Goal: Transaction & Acquisition: Purchase product/service

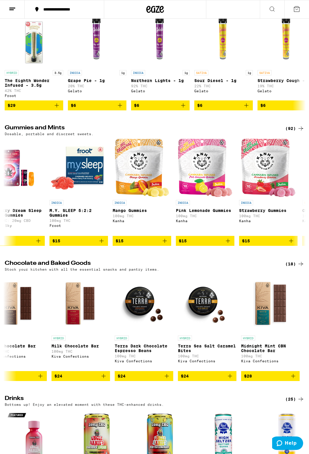
scroll to position [0, 1089]
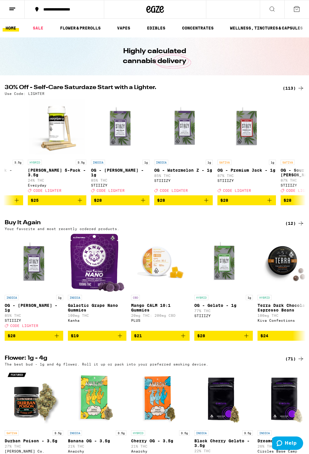
scroll to position [0, 3007]
click at [142, 204] on icon "Add to bag" at bounding box center [142, 200] width 7 height 7
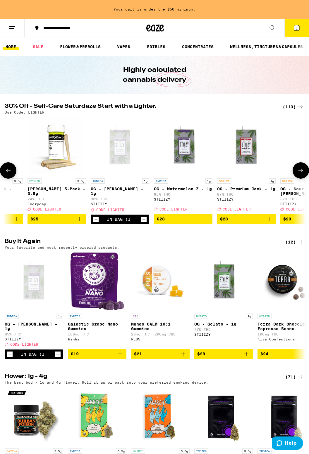
click at [142, 223] on icon "Increment" at bounding box center [143, 219] width 5 height 7
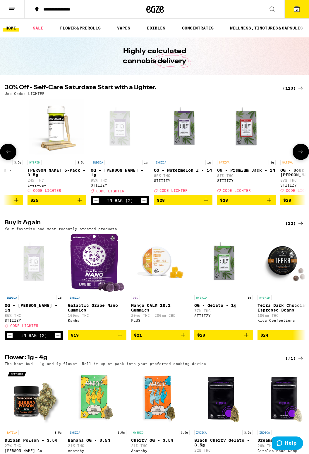
click at [141, 204] on icon "Increment" at bounding box center [143, 200] width 5 height 7
click at [120, 337] on icon "Add to bag" at bounding box center [120, 335] width 4 height 4
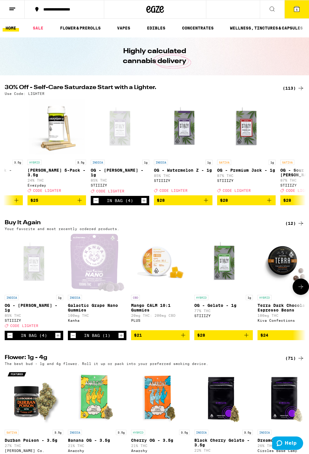
click at [120, 339] on icon "Increment" at bounding box center [120, 335] width 5 height 7
click at [142, 204] on icon "Increment" at bounding box center [143, 200] width 5 height 7
click at [144, 204] on icon "Increment" at bounding box center [143, 200] width 5 height 7
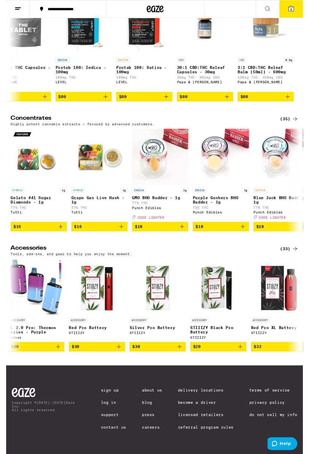
scroll to position [0, 1708]
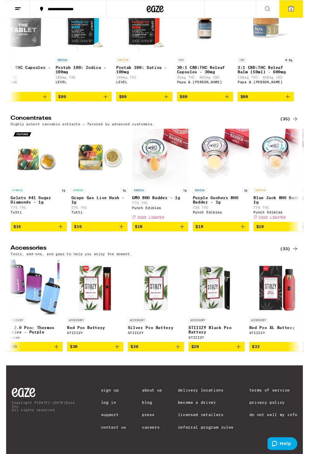
click at [299, 11] on icon at bounding box center [296, 9] width 7 height 7
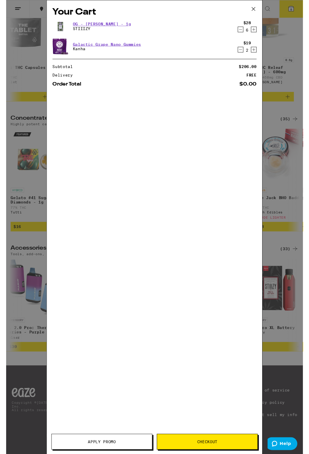
scroll to position [2173, 0]
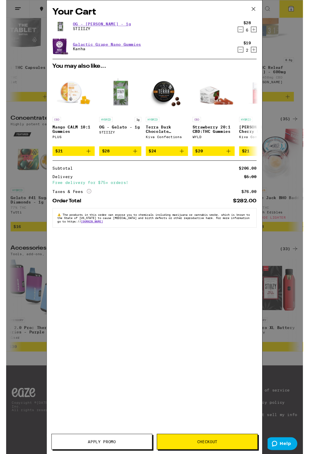
click at [105, 454] on span "Apply Promo" at bounding box center [99, 460] width 29 height 4
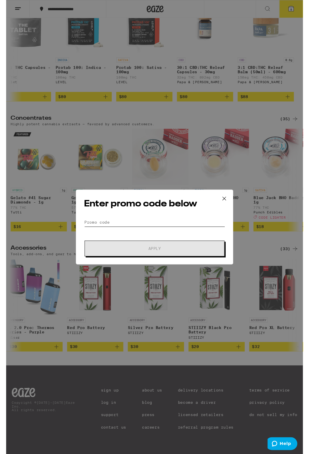
click at [110, 230] on input "Promo Code" at bounding box center [154, 231] width 147 height 9
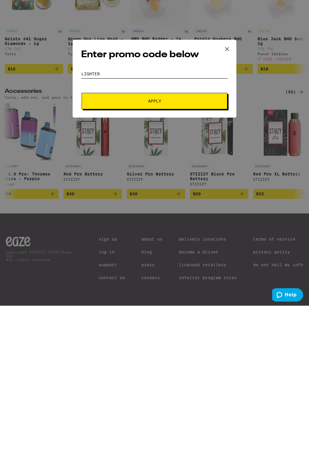
type input "Lighter"
click at [181, 248] on span "Apply" at bounding box center [154, 249] width 105 height 4
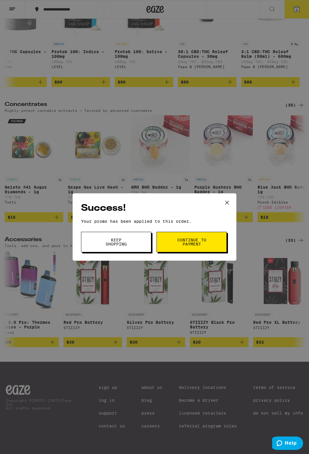
click at [193, 243] on span "Continue to payment" at bounding box center [191, 242] width 30 height 8
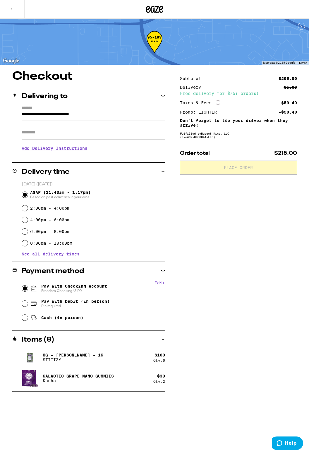
click at [24, 287] on input "Pay with Checking Account Freedom Checking *3199" at bounding box center [25, 289] width 6 height 6
radio input "true"
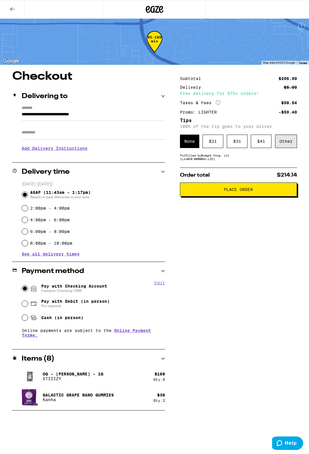
click at [287, 143] on div "Other" at bounding box center [286, 141] width 22 height 13
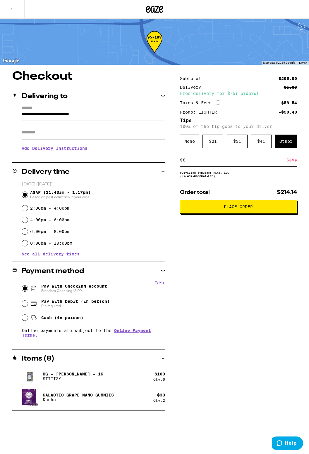
type input "8"
click at [291, 162] on div "Save" at bounding box center [291, 160] width 11 height 13
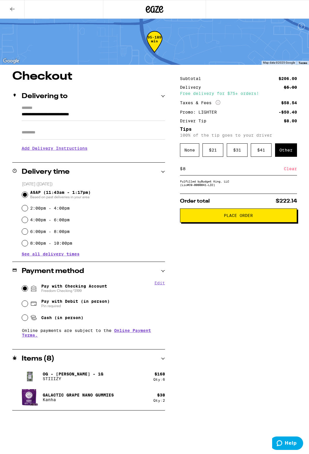
click at [249, 217] on span "Place Order" at bounding box center [238, 216] width 29 height 4
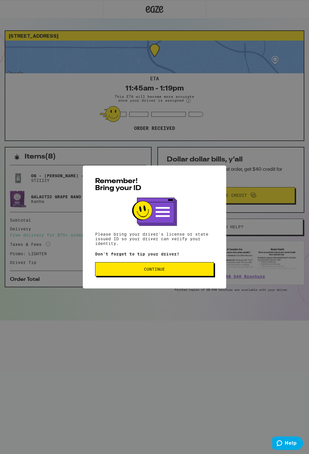
click at [177, 270] on span "Continue" at bounding box center [154, 269] width 109 height 4
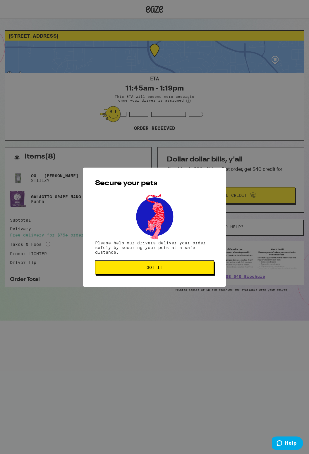
click at [181, 270] on span "Got it" at bounding box center [154, 268] width 109 height 4
